Goal: Information Seeking & Learning: Get advice/opinions

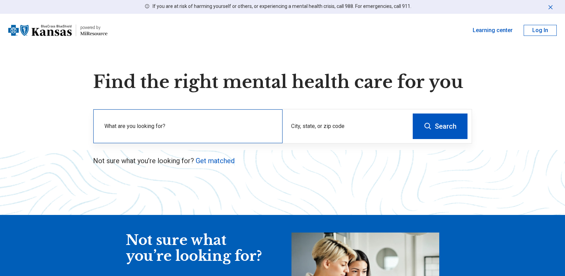
click at [165, 125] on label "What are you looking for?" at bounding box center [189, 126] width 170 height 8
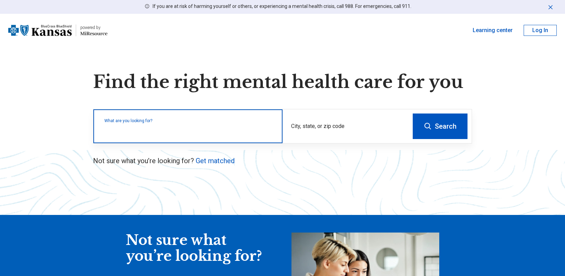
click at [178, 131] on input "text" at bounding box center [189, 129] width 170 height 8
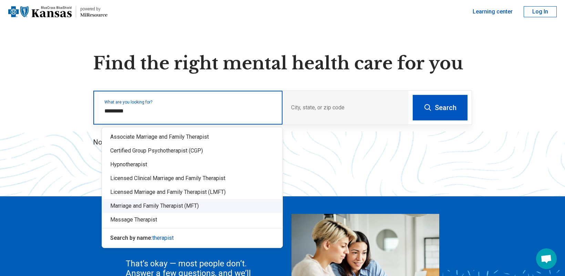
scroll to position [34, 0]
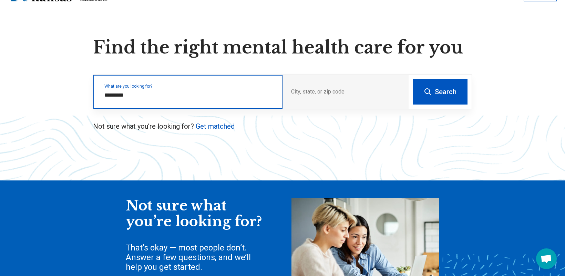
type input "*********"
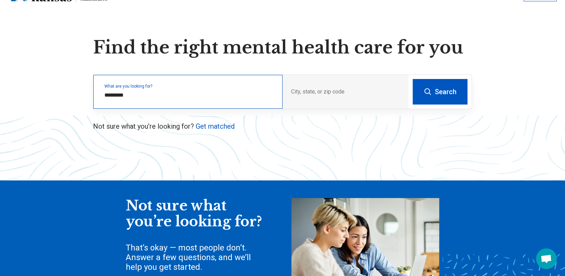
click at [181, 89] on div "What are you looking for? *********" at bounding box center [187, 92] width 189 height 34
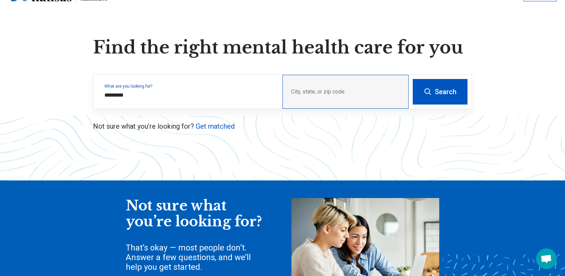
click at [375, 88] on div "City, state, or zip code" at bounding box center [345, 92] width 126 height 34
click at [344, 89] on div "City, state, or zip code" at bounding box center [345, 92] width 126 height 34
click at [335, 89] on div "City, state, or zip code" at bounding box center [345, 92] width 126 height 34
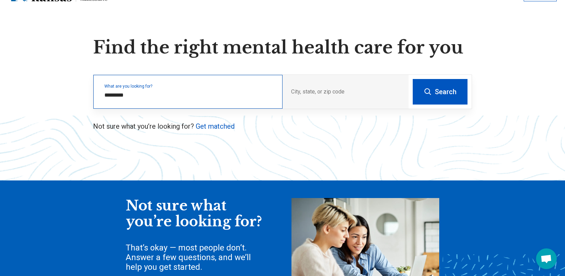
click at [233, 90] on div "What are you looking for? *********" at bounding box center [187, 92] width 189 height 34
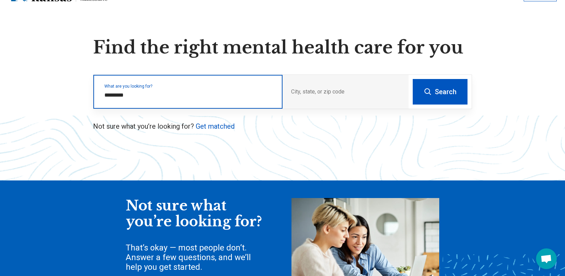
click at [154, 96] on input "*********" at bounding box center [189, 95] width 170 height 8
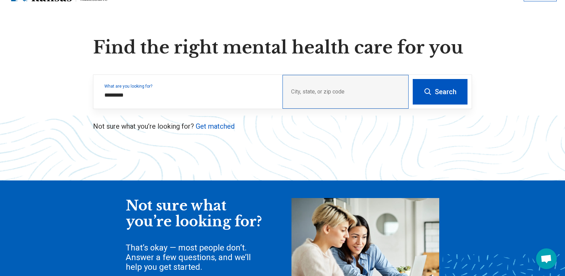
click at [326, 91] on div "City, state, or zip code" at bounding box center [345, 92] width 126 height 34
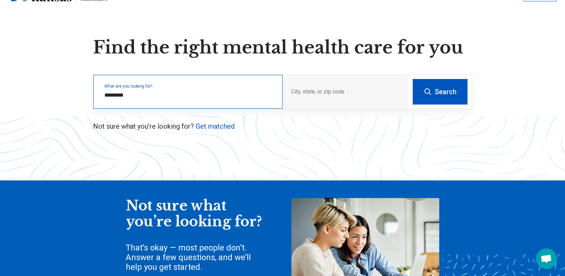
click at [205, 101] on div "What are you looking for? *********" at bounding box center [187, 92] width 189 height 34
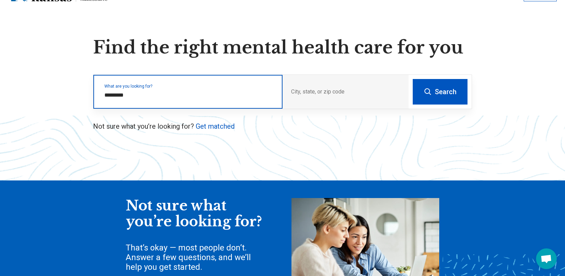
click at [166, 97] on input "*********" at bounding box center [189, 95] width 170 height 8
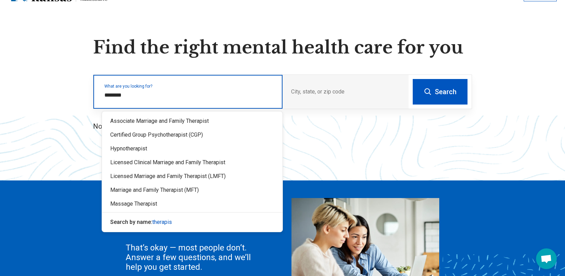
type input "*********"
click at [177, 160] on div "Licensed Clinical Marriage and Family Therapist" at bounding box center [192, 162] width 180 height 14
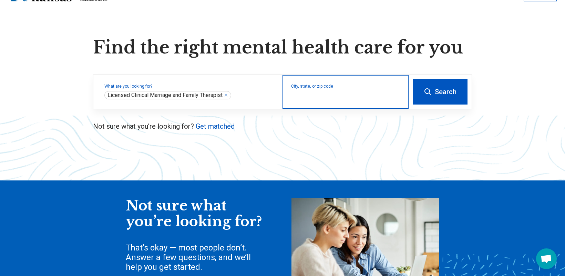
click at [321, 93] on input "City, state, or zip code" at bounding box center [345, 96] width 109 height 8
type input "*"
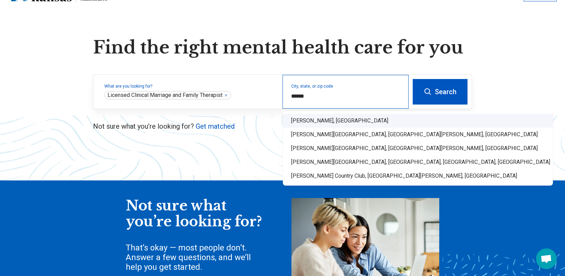
type input "**********"
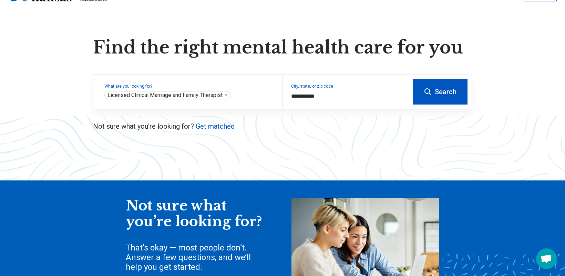
click at [446, 92] on button "Search" at bounding box center [440, 91] width 55 height 25
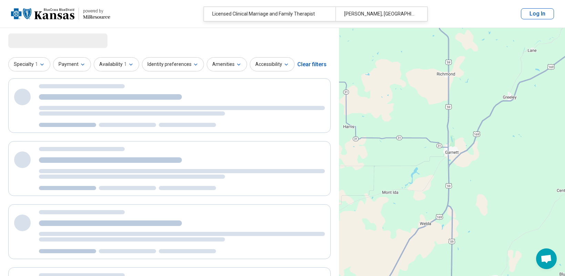
select select "***"
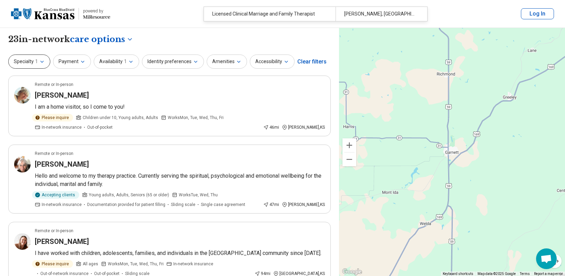
click at [46, 62] on button "Specialty 1" at bounding box center [29, 61] width 42 height 14
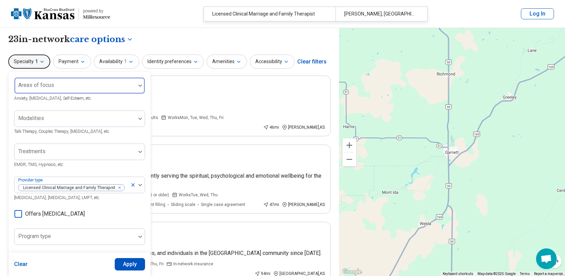
click at [62, 83] on div at bounding box center [75, 88] width 116 height 10
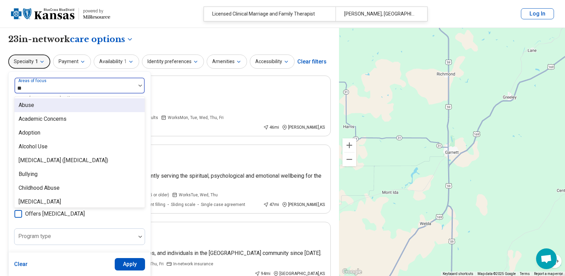
type input "*"
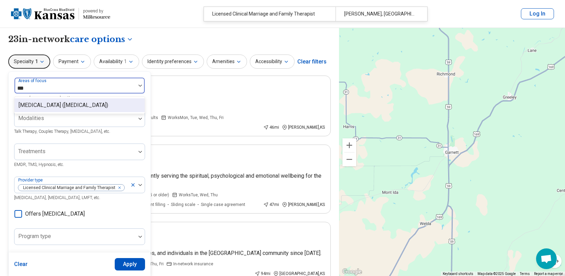
type input "****"
click at [60, 102] on div "[MEDICAL_DATA] ([MEDICAL_DATA])" at bounding box center [64, 105] width 90 height 8
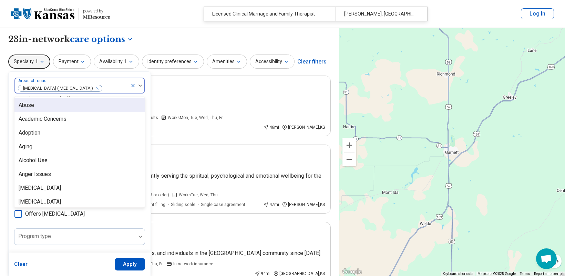
click at [150, 77] on div "option Attention Deficit Hyperactivity Disorder (ADHD), selected. 99 results av…" at bounding box center [80, 212] width 142 height 280
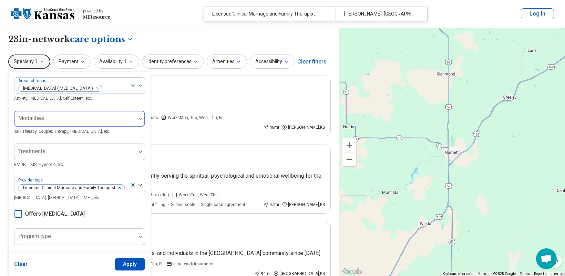
click at [85, 118] on div at bounding box center [75, 121] width 116 height 10
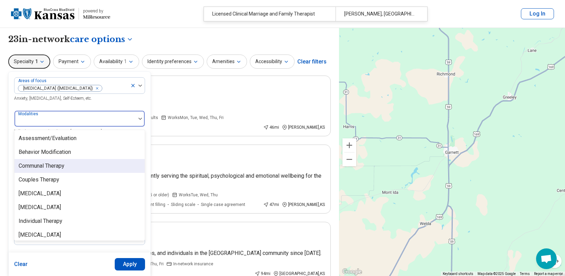
scroll to position [2, 0]
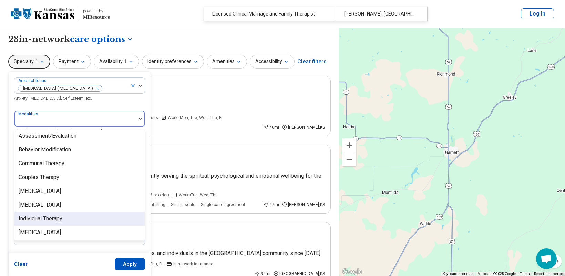
click at [85, 219] on div "Individual Therapy" at bounding box center [79, 218] width 130 height 14
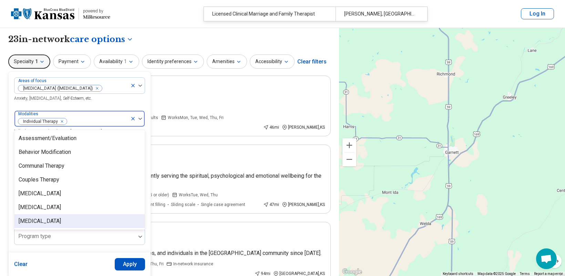
scroll to position [0, 0]
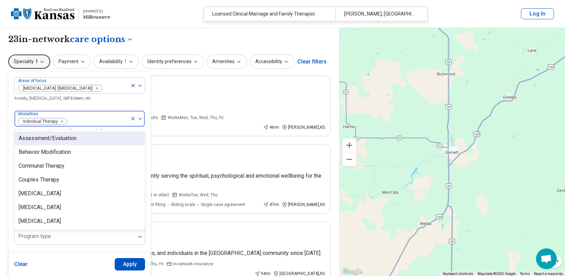
click at [137, 105] on div "Areas of focus Attention Deficit Hyperactivity Disorder (ADHD) Anxiety, Depress…" at bounding box center [79, 211] width 131 height 269
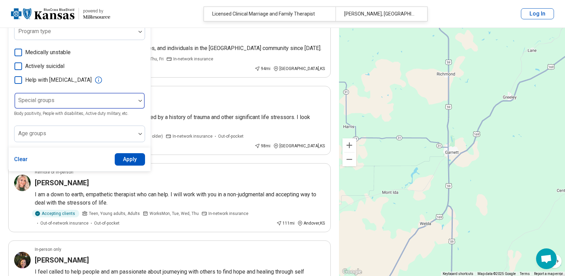
scroll to position [207, 0]
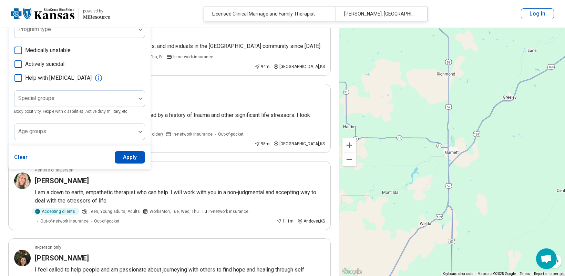
click at [127, 157] on button "Apply" at bounding box center [130, 157] width 31 height 12
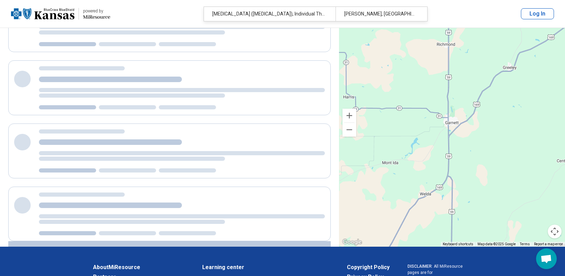
scroll to position [144, 0]
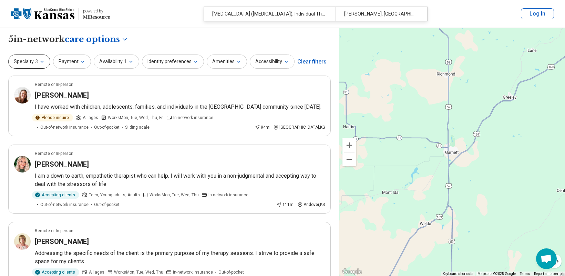
click at [44, 60] on button "Specialty 3" at bounding box center [29, 61] width 42 height 14
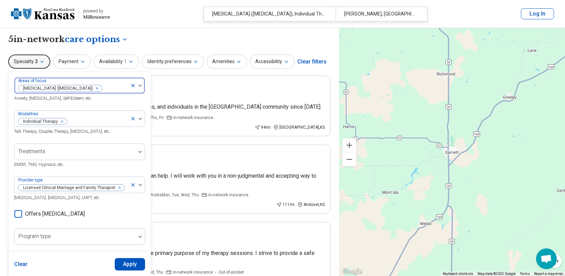
click at [133, 84] on icon at bounding box center [133, 86] width 6 height 6
click at [142, 261] on button "Apply" at bounding box center [130, 264] width 31 height 12
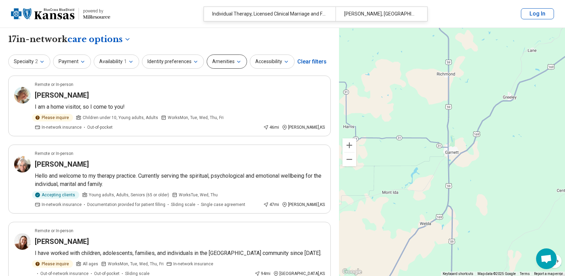
click at [229, 62] on button "Amenities" at bounding box center [227, 61] width 40 height 14
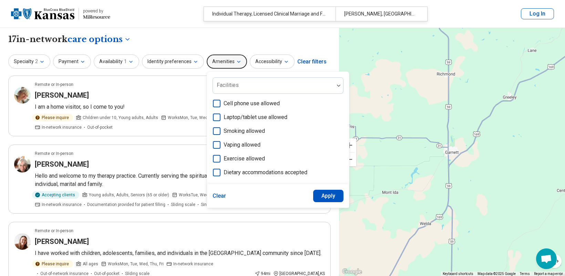
click at [229, 60] on button "Amenities" at bounding box center [227, 61] width 40 height 14
click at [269, 62] on button "Accessibility" at bounding box center [272, 61] width 45 height 14
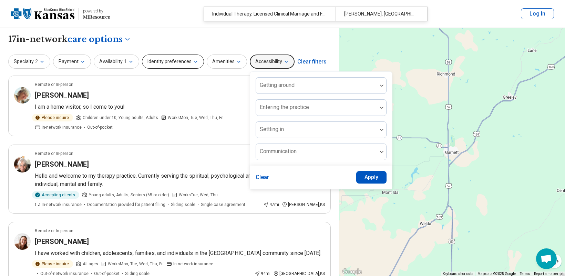
click at [193, 60] on icon "button" at bounding box center [196, 62] width 6 height 6
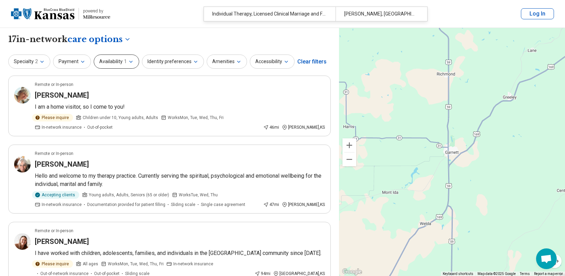
click at [107, 59] on button "Availability 1" at bounding box center [116, 61] width 45 height 14
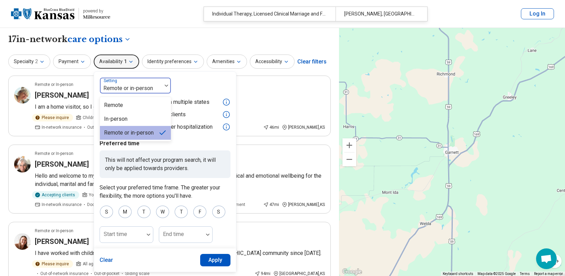
click at [142, 90] on div at bounding box center [131, 88] width 56 height 10
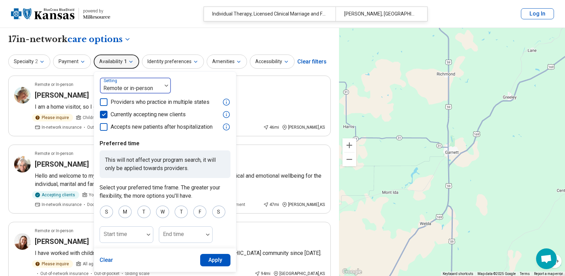
click at [142, 90] on div at bounding box center [131, 88] width 56 height 10
click at [206, 258] on button "Apply" at bounding box center [215, 259] width 31 height 12
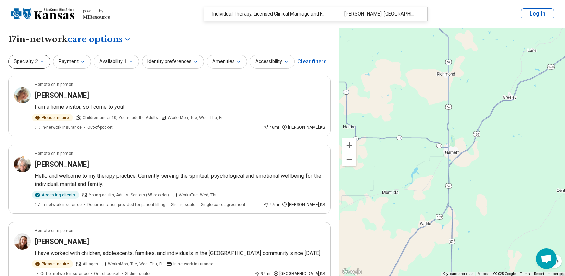
click at [40, 59] on icon "button" at bounding box center [42, 62] width 6 height 6
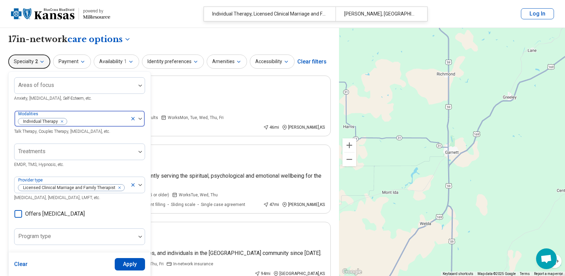
click at [134, 117] on icon at bounding box center [133, 119] width 6 height 6
click at [144, 185] on div at bounding box center [140, 185] width 9 height 2
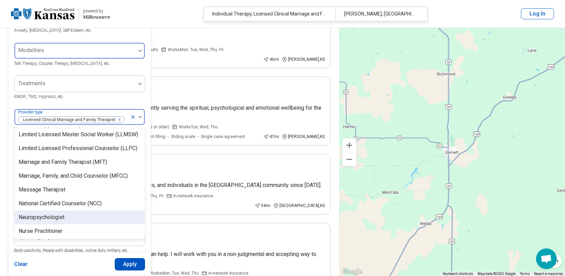
scroll to position [645, 0]
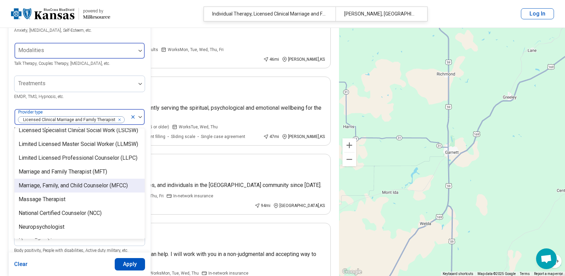
click at [99, 181] on div "Marriage, Family, and Child Counselor (MFCC)" at bounding box center [73, 185] width 109 height 8
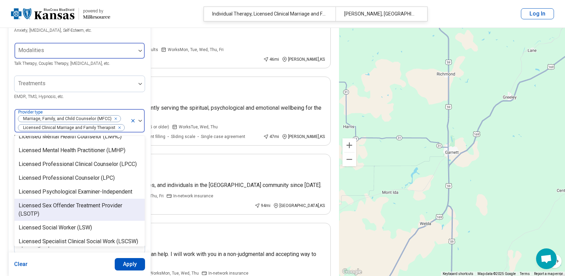
scroll to position [508, 0]
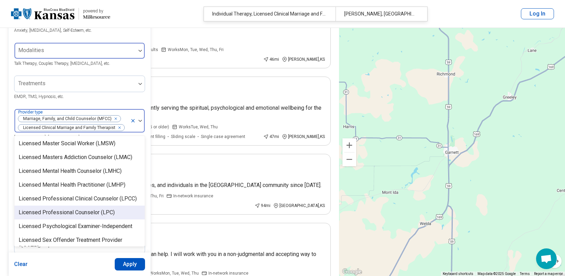
click at [77, 208] on div "Licensed Professional Counselor (LPC)" at bounding box center [67, 212] width 96 height 8
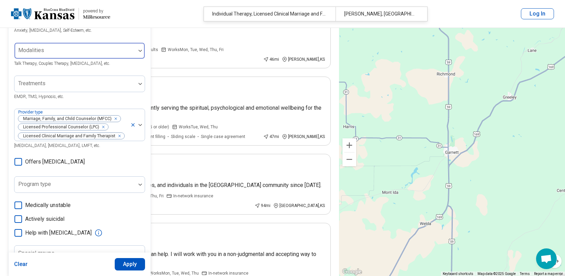
click at [121, 262] on button "Apply" at bounding box center [130, 264] width 31 height 12
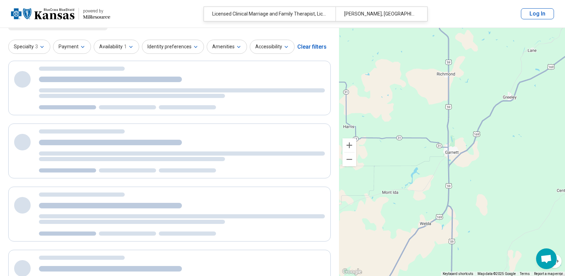
scroll to position [0, 0]
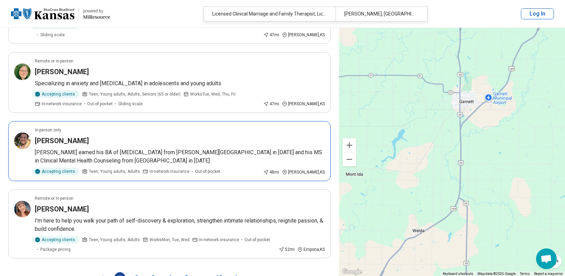
scroll to position [332, 0]
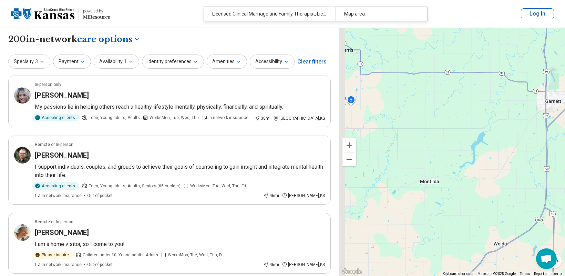
drag, startPoint x: 454, startPoint y: 151, endPoint x: 553, endPoint y: 163, distance: 99.6
click at [553, 163] on div "2 2 2 4 4 2" at bounding box center [452, 152] width 226 height 248
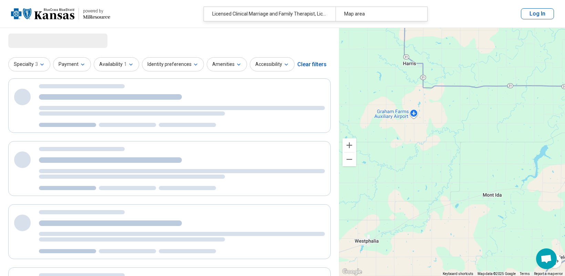
drag, startPoint x: 403, startPoint y: 132, endPoint x: 431, endPoint y: 140, distance: 29.4
click at [431, 140] on div "2 2 2 4 4 2" at bounding box center [452, 152] width 226 height 248
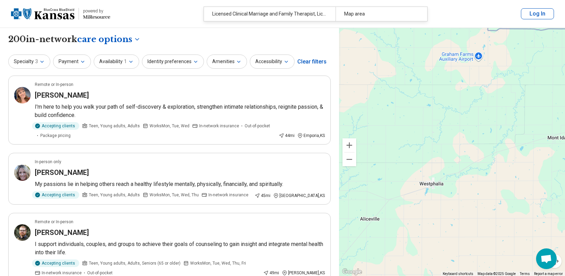
drag, startPoint x: 437, startPoint y: 179, endPoint x: 506, endPoint y: 122, distance: 90.3
click at [506, 122] on div "2 2 4 4 2 2" at bounding box center [452, 152] width 226 height 248
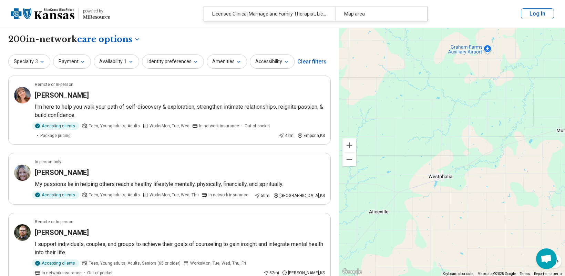
drag, startPoint x: 452, startPoint y: 188, endPoint x: 462, endPoint y: 179, distance: 13.0
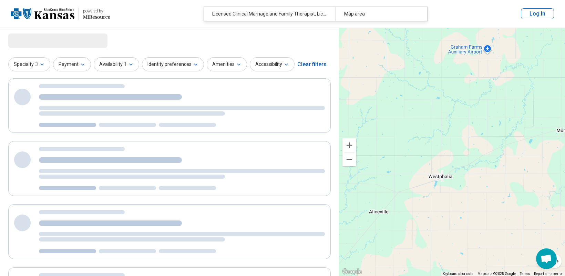
select select "***"
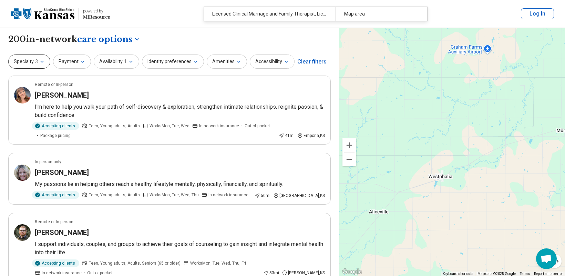
click at [43, 63] on icon "button" at bounding box center [42, 62] width 6 height 6
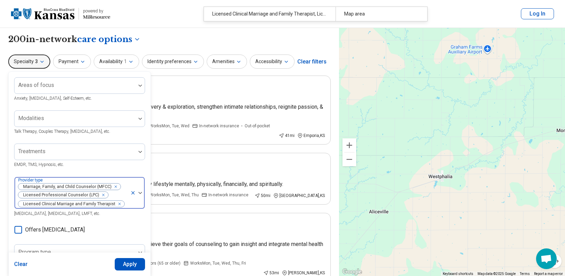
click at [141, 192] on img at bounding box center [139, 192] width 3 height 2
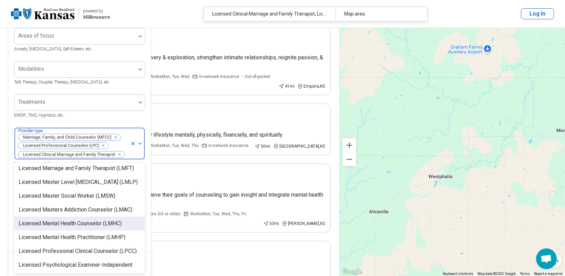
scroll to position [448, 0]
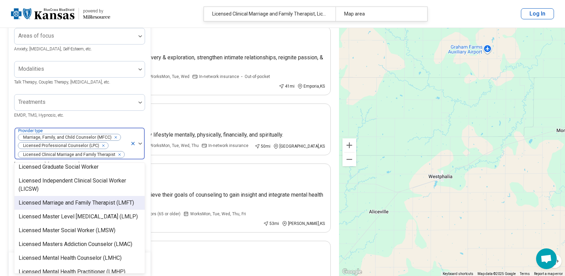
click at [110, 198] on div "Licensed Marriage and Family Therapist (LMFT)" at bounding box center [76, 202] width 115 height 8
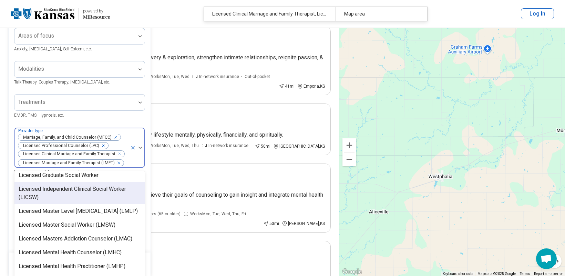
click at [140, 145] on div at bounding box center [137, 147] width 14 height 40
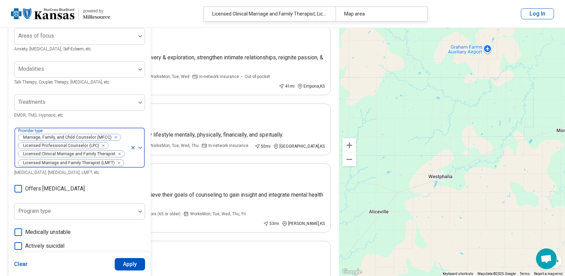
click at [141, 145] on div at bounding box center [137, 147] width 14 height 40
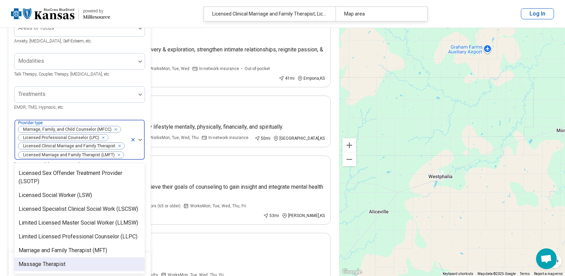
scroll to position [585, 0]
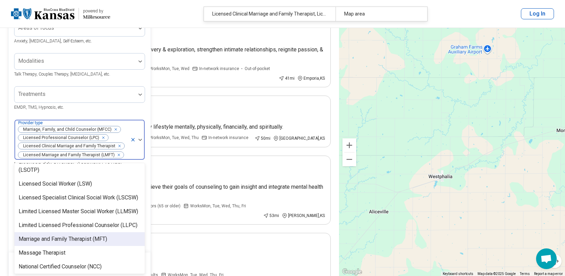
click at [93, 235] on div "Marriage and Family Therapist (MFT)" at bounding box center [63, 239] width 89 height 8
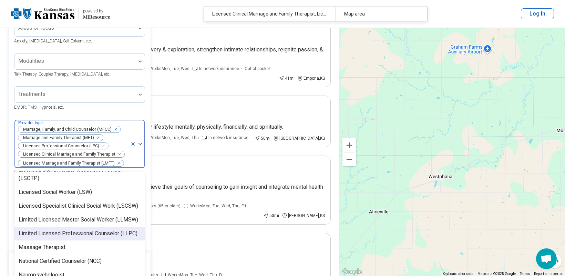
click at [99, 229] on div "Limited Licensed Professional Counselor (LLPC)" at bounding box center [78, 233] width 119 height 8
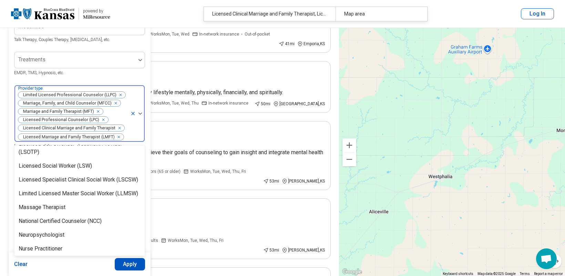
click at [125, 263] on button "Apply" at bounding box center [130, 264] width 31 height 12
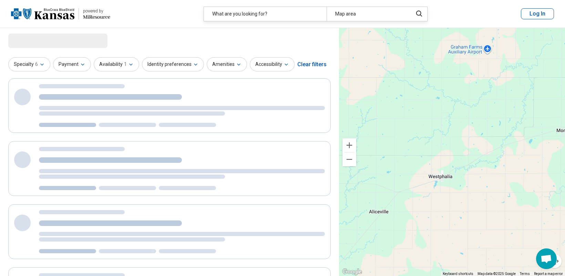
scroll to position [0, 0]
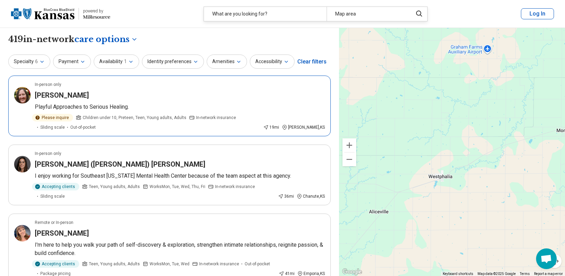
click at [65, 108] on p "Playful Approaches to Serious Healing." at bounding box center [180, 107] width 290 height 8
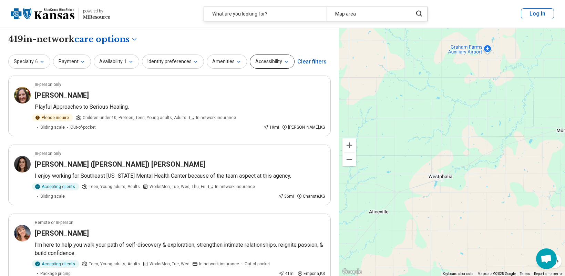
click at [262, 64] on button "Accessibility" at bounding box center [272, 61] width 45 height 14
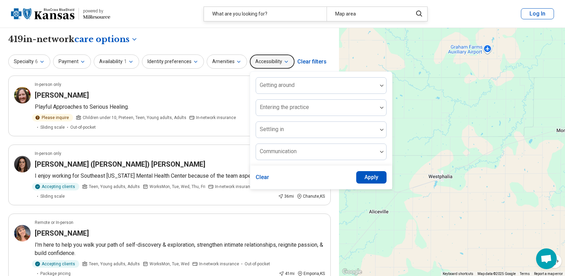
click at [262, 64] on button "Accessibility" at bounding box center [272, 61] width 45 height 14
click at [318, 60] on div "Clear filters" at bounding box center [311, 61] width 29 height 17
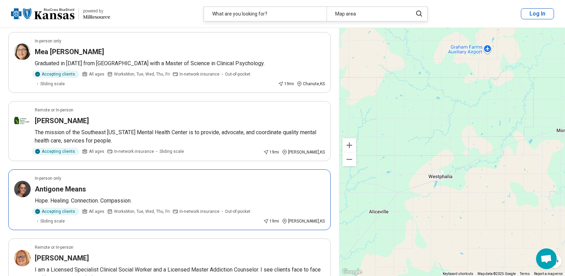
scroll to position [172, 0]
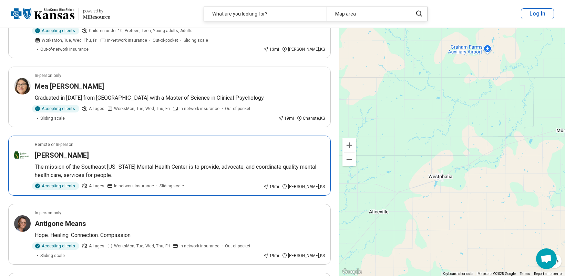
click at [54, 150] on h3 "Larry Shepherd" at bounding box center [62, 155] width 54 height 10
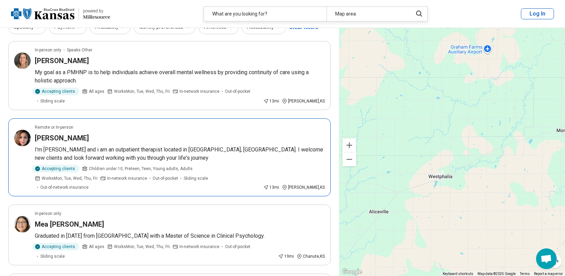
scroll to position [0, 0]
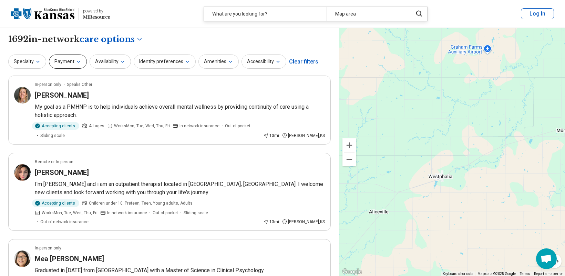
click at [66, 62] on button "Payment" at bounding box center [68, 61] width 38 height 14
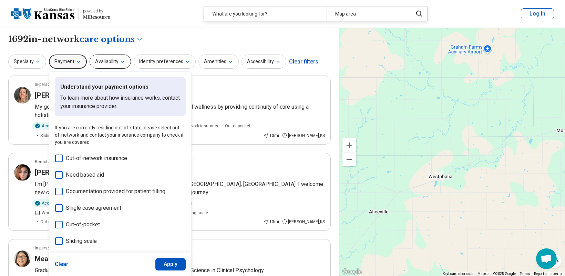
click at [114, 60] on button "Availability" at bounding box center [110, 61] width 41 height 14
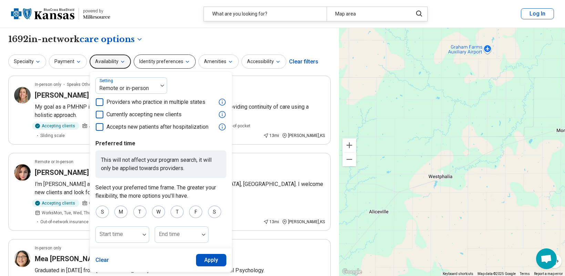
click at [157, 66] on button "Identity preferences" at bounding box center [165, 61] width 62 height 14
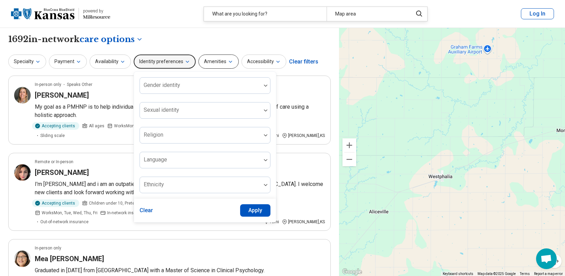
click at [215, 64] on button "Amenities" at bounding box center [218, 61] width 40 height 14
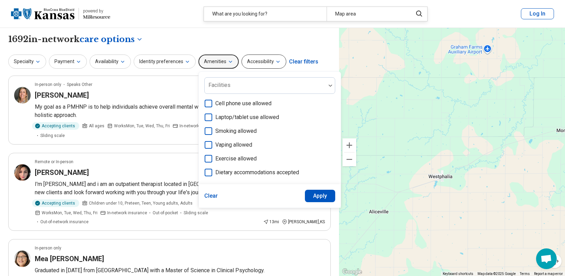
click at [251, 62] on button "Accessibility" at bounding box center [263, 61] width 45 height 14
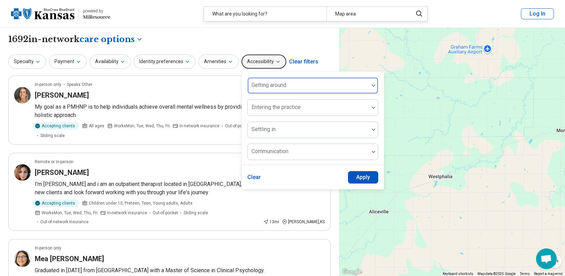
click at [256, 80] on div "Getting around" at bounding box center [312, 85] width 131 height 17
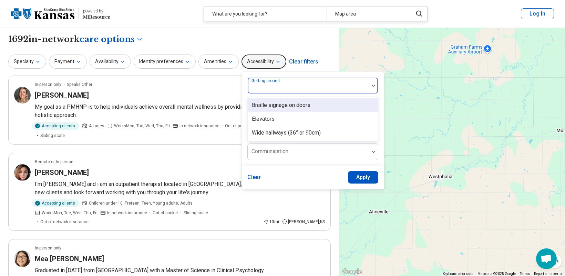
click at [256, 80] on label "Getting around" at bounding box center [266, 80] width 30 height 5
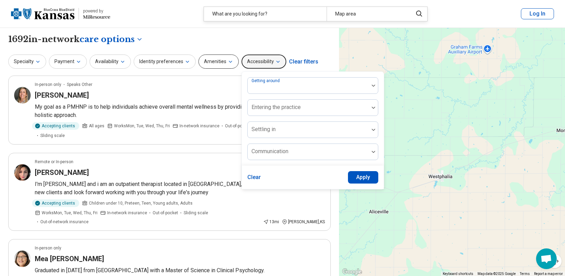
click at [219, 59] on button "Amenities" at bounding box center [218, 61] width 40 height 14
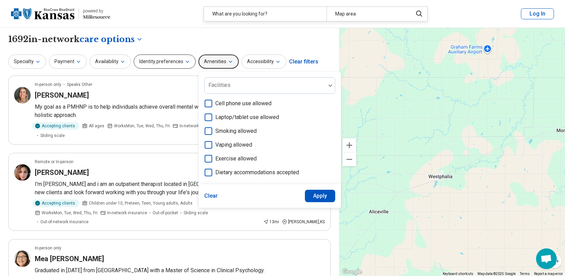
click at [165, 68] on button "Identity preferences" at bounding box center [165, 61] width 62 height 14
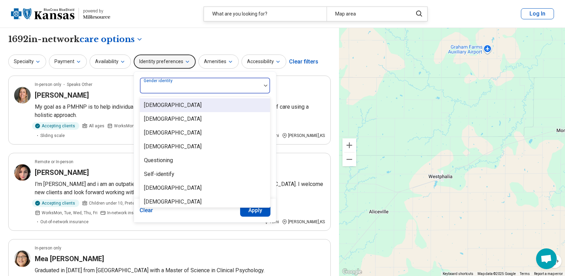
click at [170, 83] on label "Gender identity" at bounding box center [159, 80] width 30 height 5
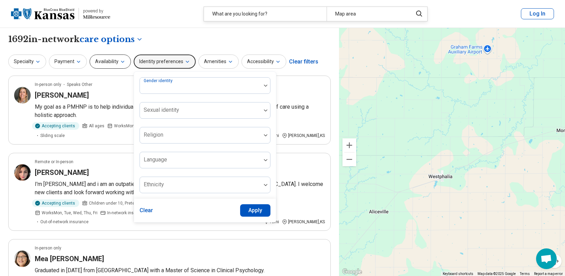
click at [97, 62] on button "Availability" at bounding box center [110, 61] width 41 height 14
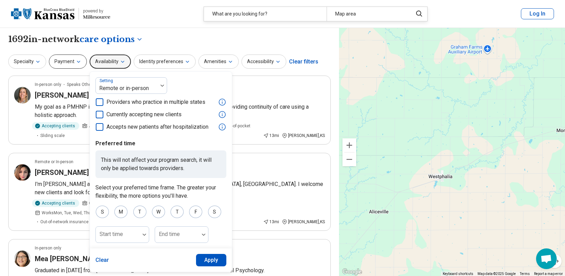
click at [68, 61] on button "Payment" at bounding box center [68, 61] width 38 height 14
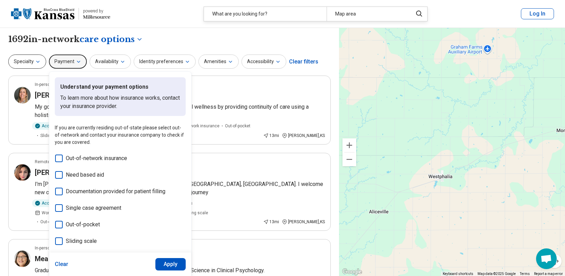
click at [39, 64] on icon "button" at bounding box center [38, 62] width 6 height 6
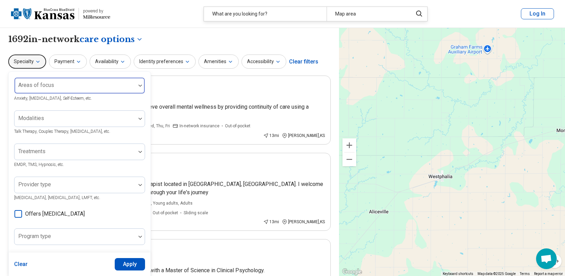
click at [33, 84] on div "Areas of focus" at bounding box center [79, 85] width 131 height 17
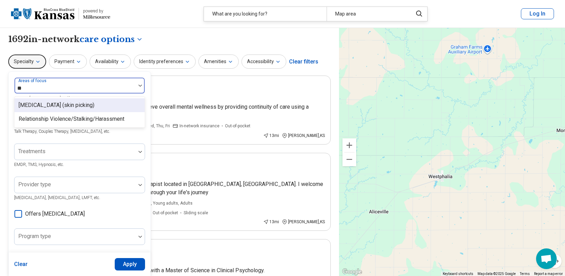
type input "*"
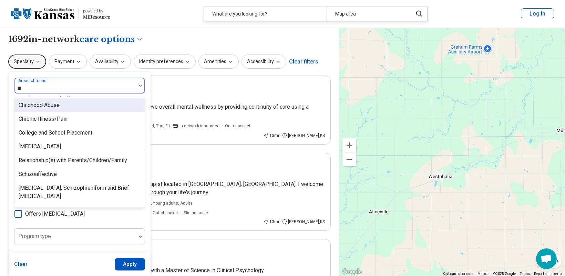
type input "***"
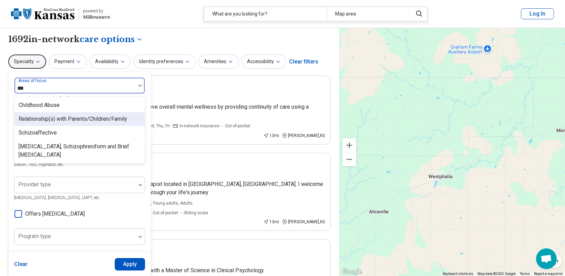
click at [75, 122] on div "Relationship(s) with Parents/Children/Family" at bounding box center [73, 119] width 108 height 8
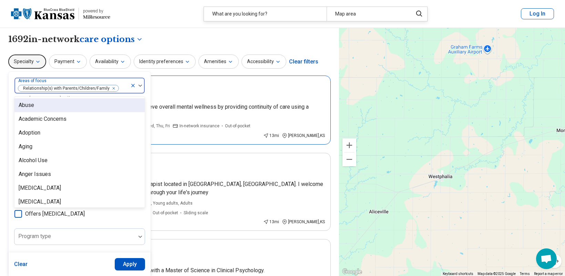
click at [183, 91] on div "[PERSON_NAME]" at bounding box center [180, 95] width 290 height 10
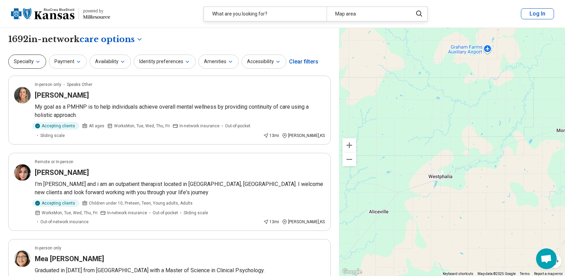
click at [23, 67] on button "Specialty" at bounding box center [27, 61] width 38 height 14
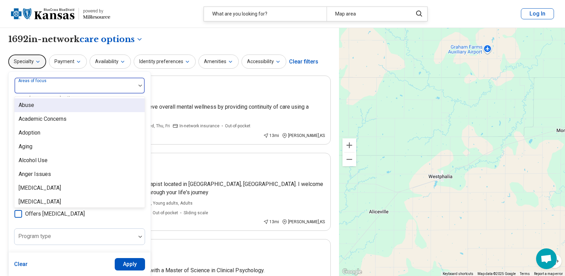
click at [46, 80] on div "Areas of focus" at bounding box center [79, 85] width 131 height 17
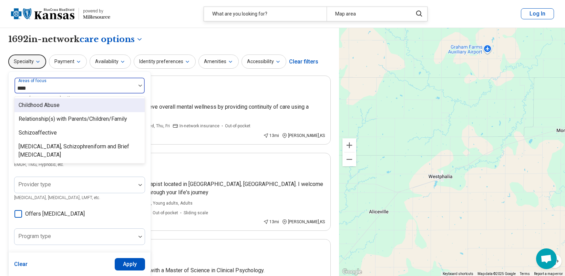
type input "*****"
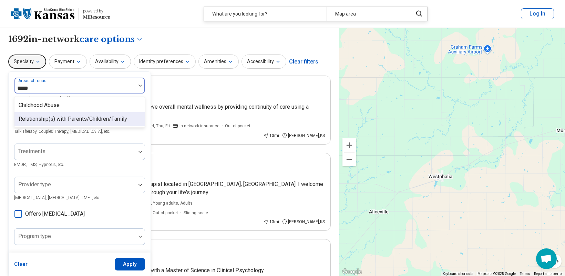
click at [67, 117] on div "Relationship(s) with Parents/Children/Family" at bounding box center [73, 119] width 108 height 8
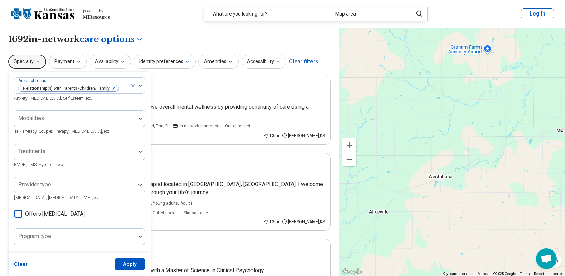
click at [131, 257] on div "Clear Apply" at bounding box center [80, 263] width 142 height 23
click at [130, 262] on button "Apply" at bounding box center [130, 264] width 31 height 12
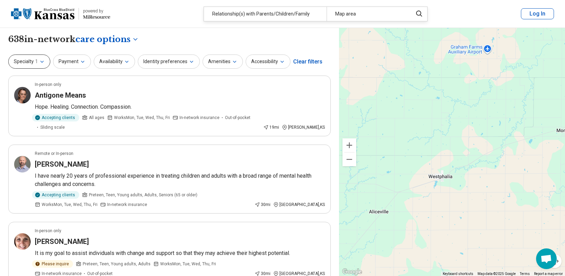
click at [38, 61] on button "Specialty 1" at bounding box center [29, 61] width 42 height 14
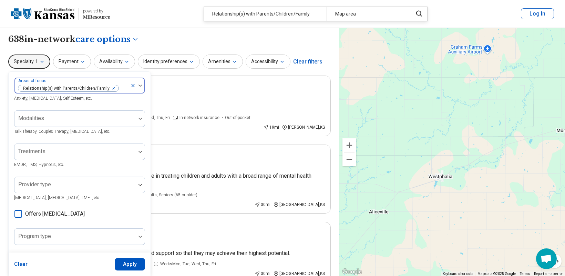
click at [112, 87] on icon "Remove [object Object]" at bounding box center [112, 88] width 5 height 5
click at [139, 85] on img at bounding box center [139, 85] width 3 height 2
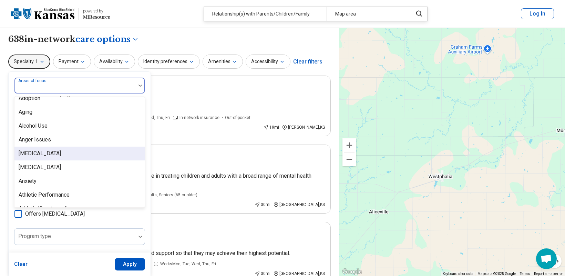
scroll to position [138, 0]
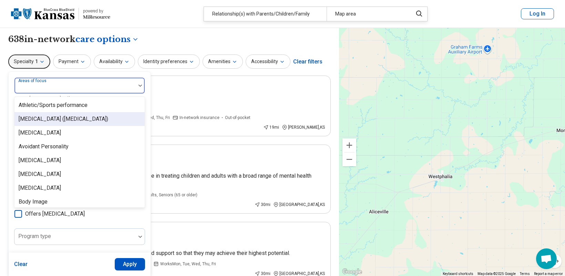
click at [97, 124] on div "[MEDICAL_DATA] ([MEDICAL_DATA])" at bounding box center [79, 119] width 130 height 14
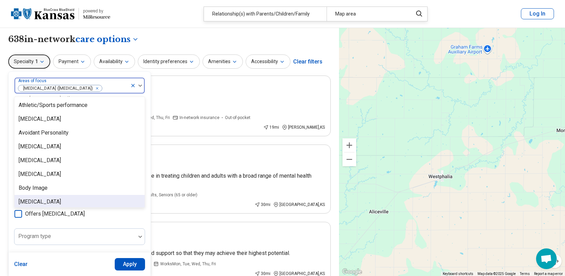
click at [122, 263] on button "Apply" at bounding box center [130, 264] width 31 height 12
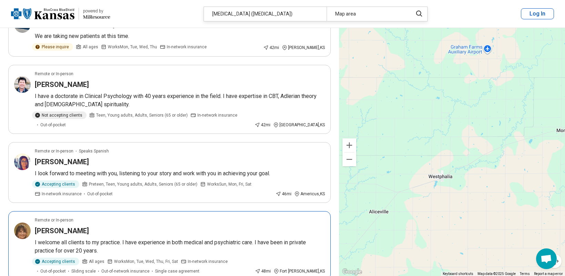
scroll to position [1205, 0]
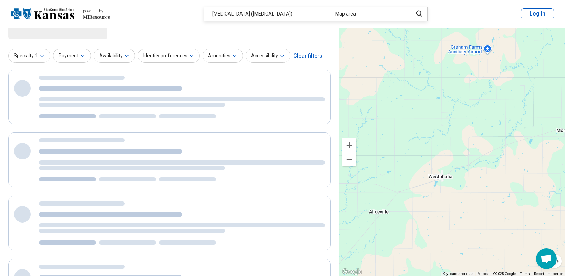
scroll to position [0, 0]
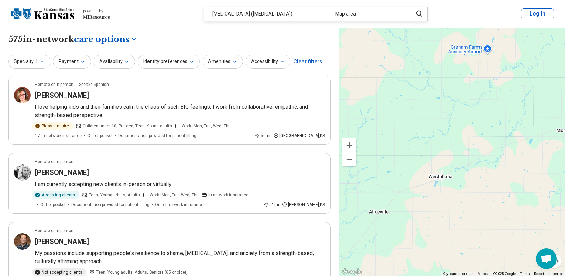
click at [305, 59] on div "Clear filters" at bounding box center [307, 61] width 29 height 17
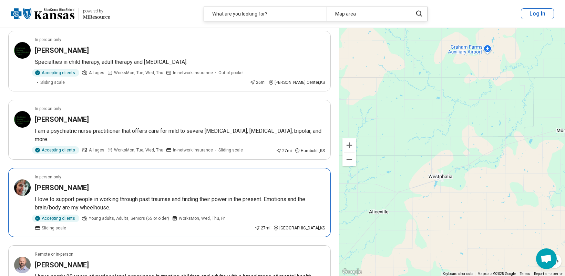
scroll to position [585, 0]
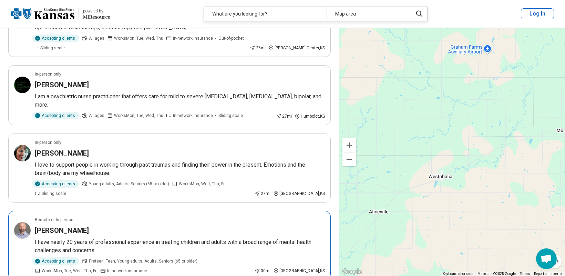
click at [84, 225] on div "Charles Garrick" at bounding box center [180, 230] width 290 height 10
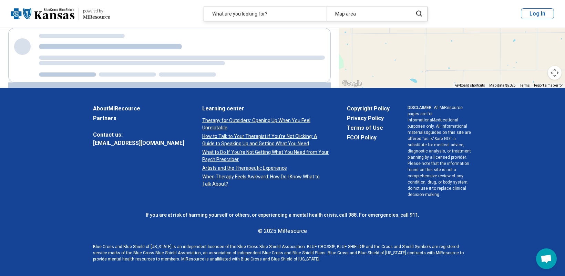
scroll to position [217, 0]
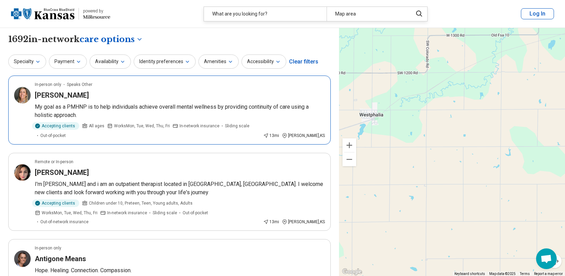
click at [64, 96] on h3 "[PERSON_NAME]" at bounding box center [62, 95] width 54 height 10
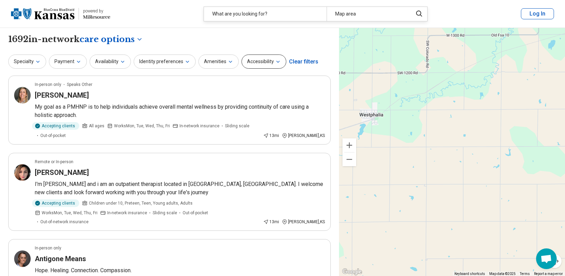
click at [258, 62] on button "Accessibility" at bounding box center [263, 61] width 45 height 14
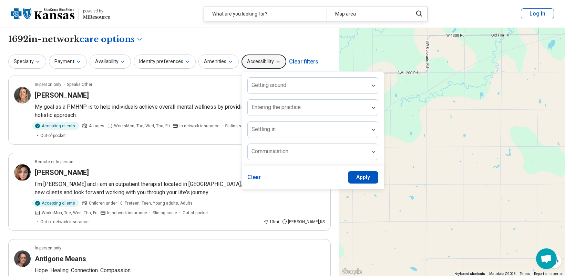
click at [257, 62] on button "Accessibility" at bounding box center [263, 61] width 45 height 14
click at [221, 60] on button "Amenities" at bounding box center [218, 61] width 40 height 14
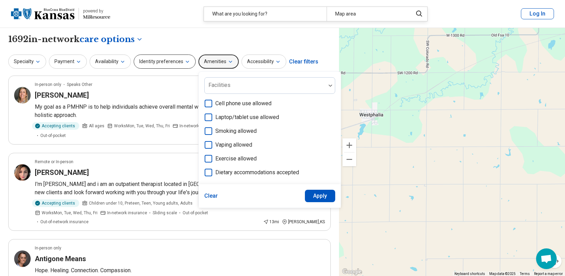
click at [176, 64] on button "Identity preferences" at bounding box center [165, 61] width 62 height 14
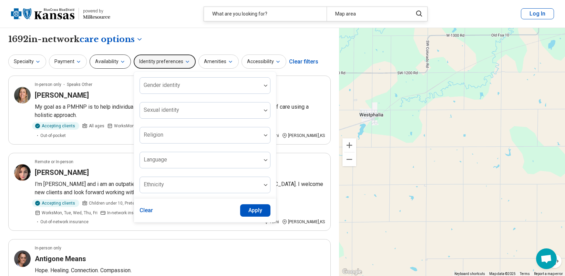
click at [112, 62] on button "Availability" at bounding box center [110, 61] width 41 height 14
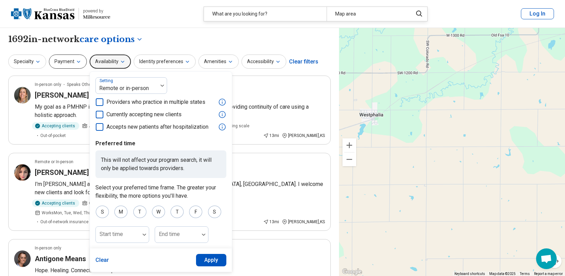
click at [61, 64] on button "Payment" at bounding box center [68, 61] width 38 height 14
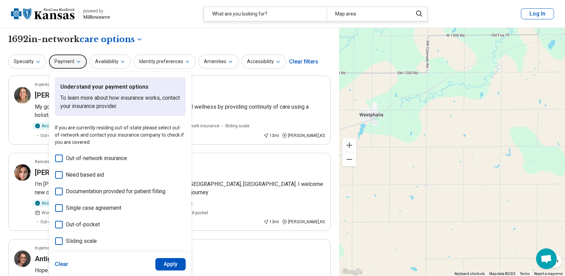
click at [42, 69] on div "Specialty Payment Understand your payment options To learn more about how insur…" at bounding box center [169, 61] width 322 height 17
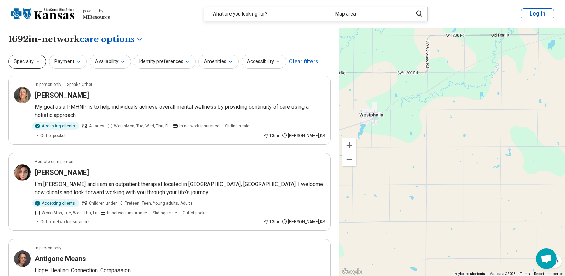
click at [37, 61] on icon "button" at bounding box center [38, 61] width 3 height 1
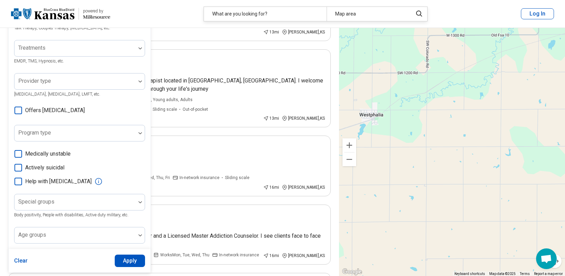
scroll to position [138, 0]
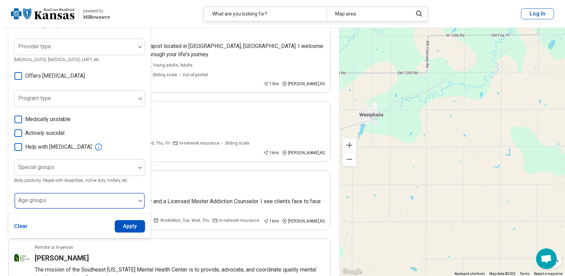
click at [76, 202] on div at bounding box center [75, 203] width 116 height 10
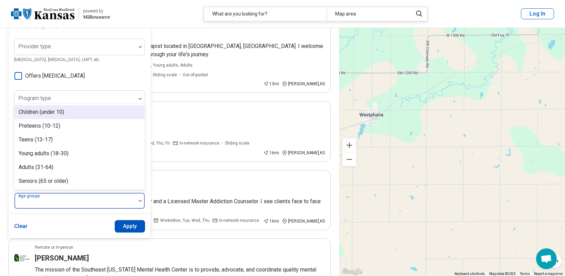
click at [40, 109] on div "Children (under 10)" at bounding box center [41, 112] width 45 height 8
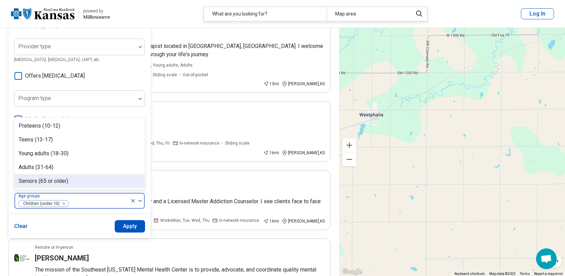
click at [136, 231] on button "Apply" at bounding box center [130, 226] width 31 height 12
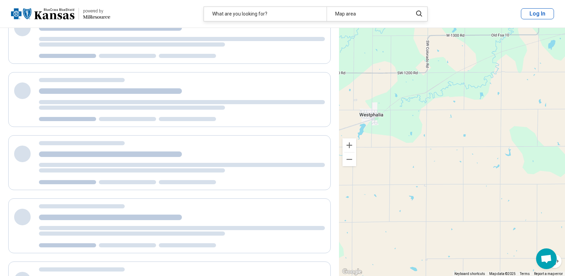
scroll to position [11, 0]
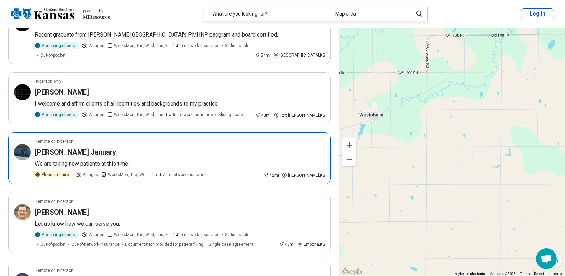
scroll to position [1171, 0]
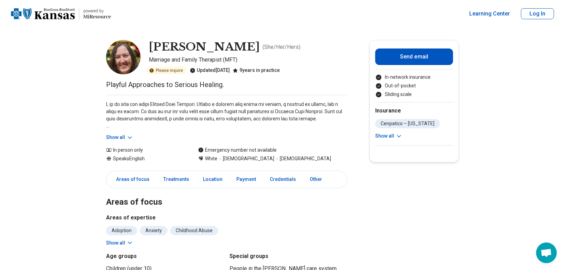
click at [120, 137] on button "Show all" at bounding box center [119, 137] width 27 height 7
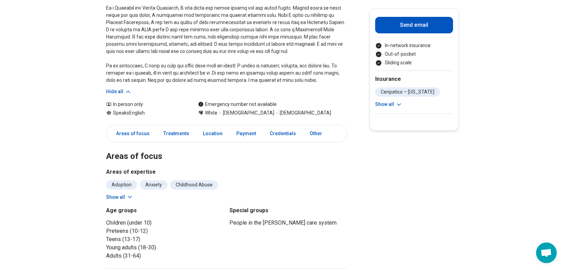
scroll to position [138, 0]
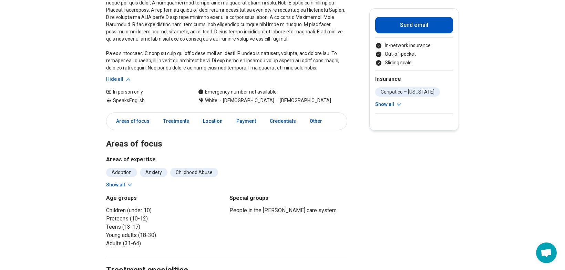
click at [385, 105] on button "Show all" at bounding box center [388, 104] width 27 height 7
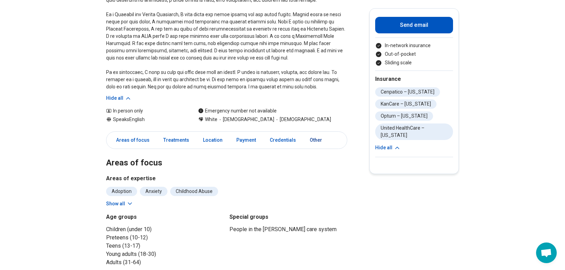
scroll to position [103, 0]
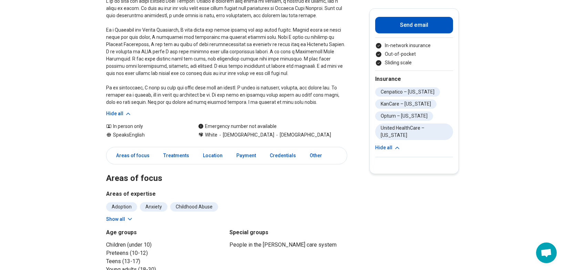
click at [380, 46] on icon "Payment options" at bounding box center [378, 45] width 7 height 7
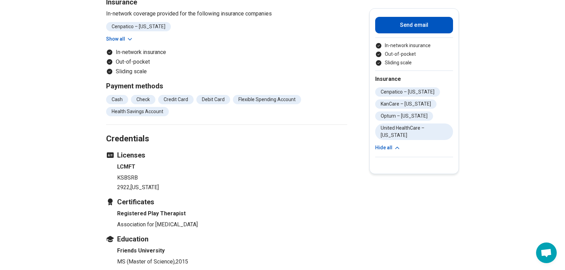
scroll to position [620, 0]
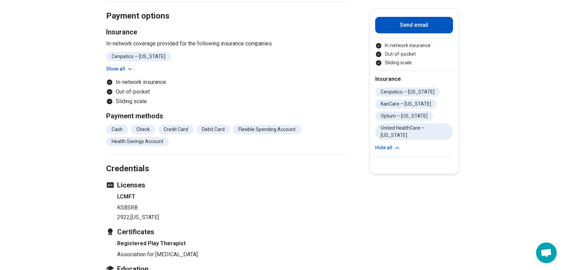
click at [124, 67] on button "Show all" at bounding box center [119, 68] width 27 height 7
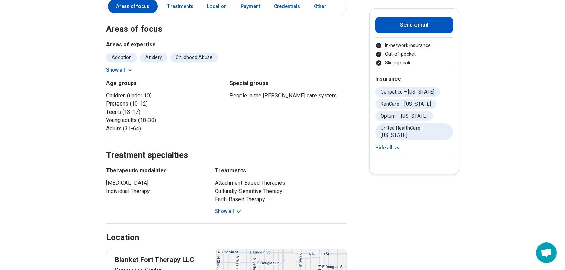
scroll to position [241, 0]
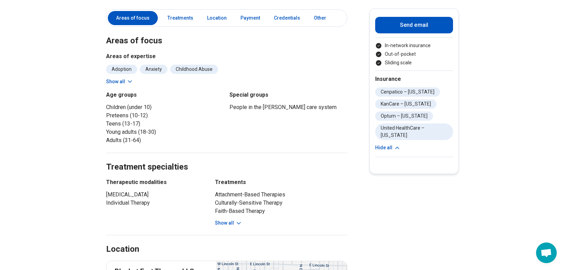
click at [225, 222] on button "Show all" at bounding box center [228, 223] width 27 height 7
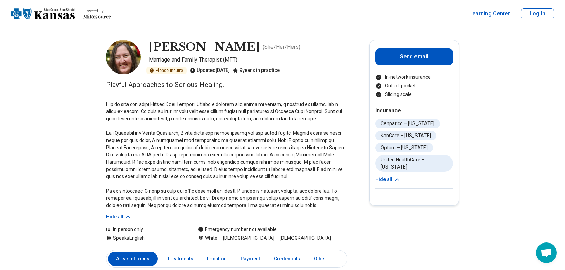
scroll to position [138, 0]
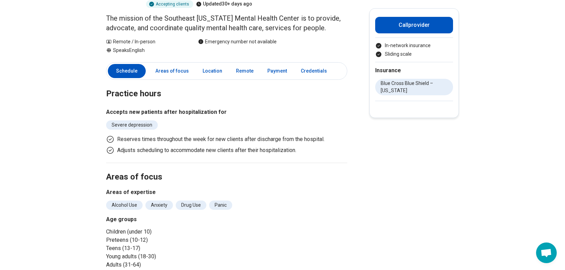
scroll to position [34, 0]
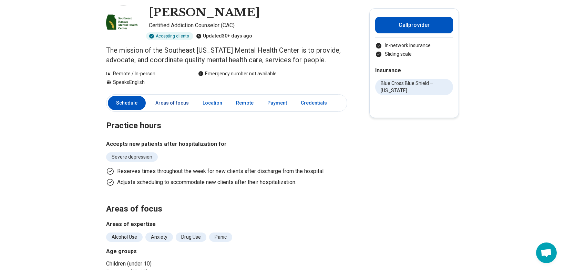
click at [190, 105] on link "Areas of focus" at bounding box center [172, 103] width 42 height 14
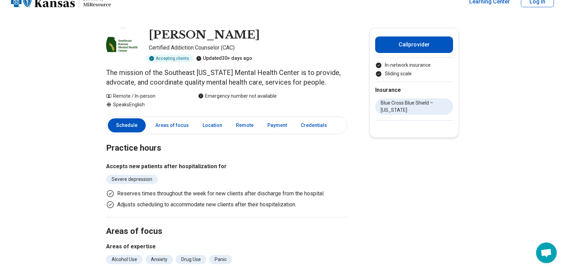
scroll to position [0, 0]
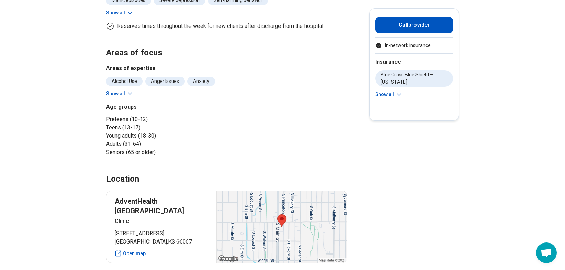
scroll to position [310, 0]
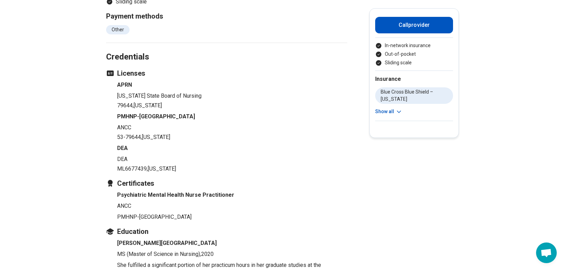
scroll to position [689, 0]
